Goal: Task Accomplishment & Management: Complete application form

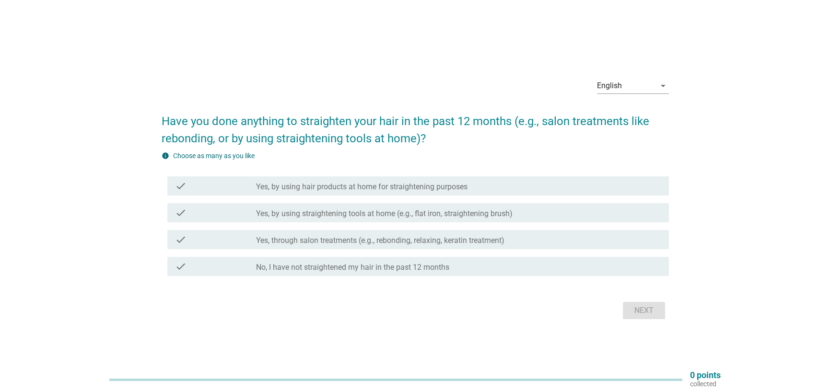
click at [390, 245] on div "check check_box_outline_blank Yes, through salon treatments (e.g., rebonding, r…" at bounding box center [418, 239] width 502 height 19
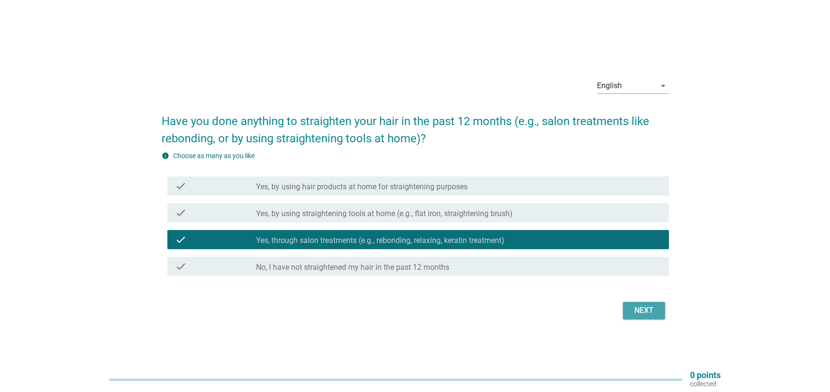
click at [640, 311] on div "Next" at bounding box center [644, 311] width 27 height 12
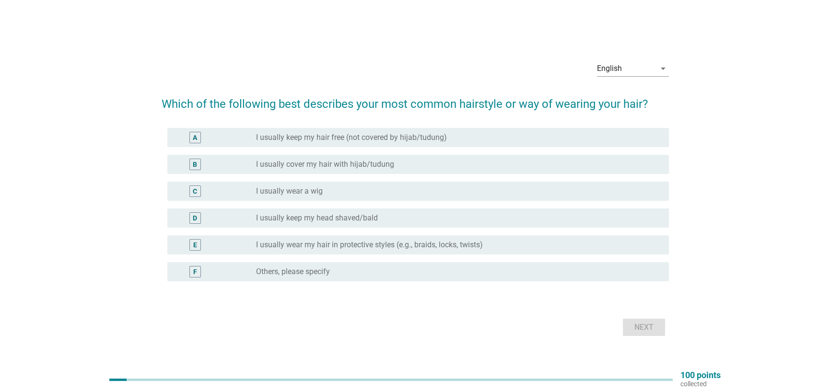
click at [308, 141] on label "I usually keep my hair free (not covered by hijab/tudung)" at bounding box center [351, 138] width 191 height 10
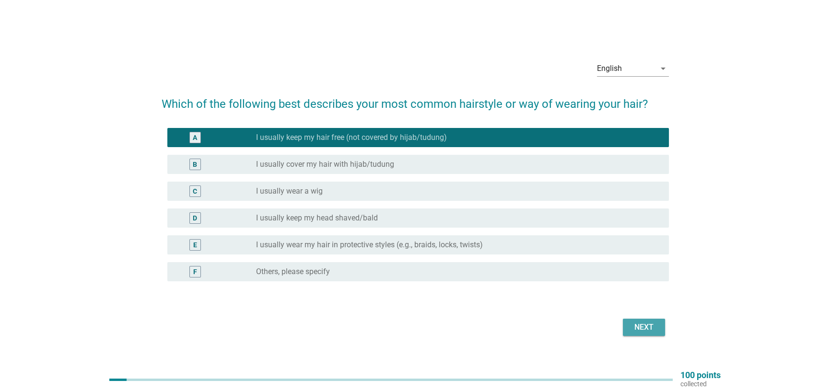
click at [652, 334] on button "Next" at bounding box center [644, 327] width 42 height 17
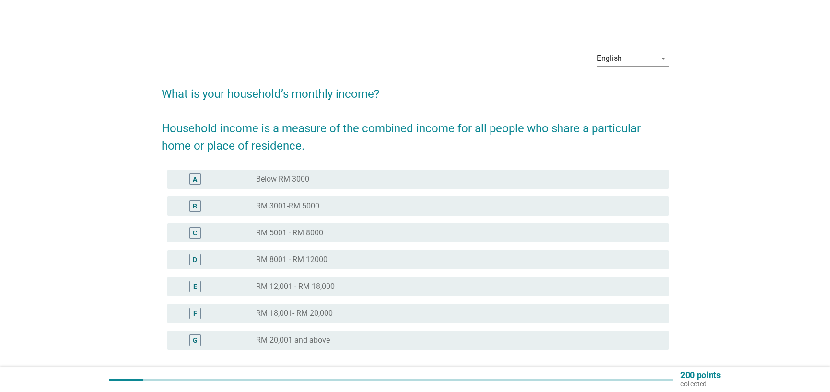
scroll to position [48, 0]
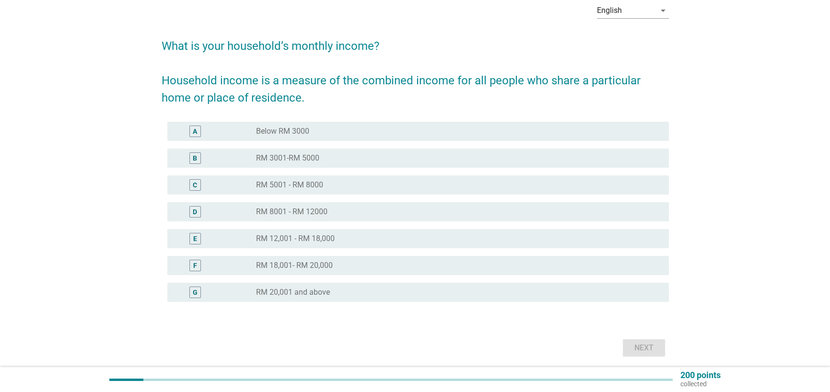
click at [321, 159] on div "radio_button_unchecked RM 3001-RM 5000" at bounding box center [455, 159] width 398 height 10
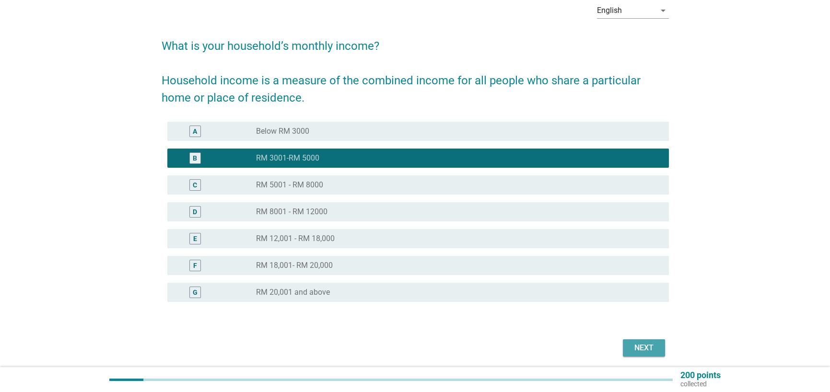
click at [649, 344] on div "Next" at bounding box center [644, 349] width 27 height 12
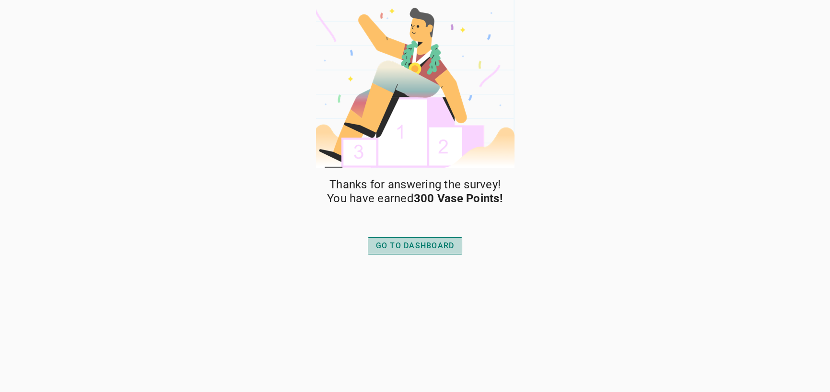
click at [446, 250] on div "GO TO DASHBOARD" at bounding box center [415, 246] width 79 height 12
